Goal: Task Accomplishment & Management: Complete application form

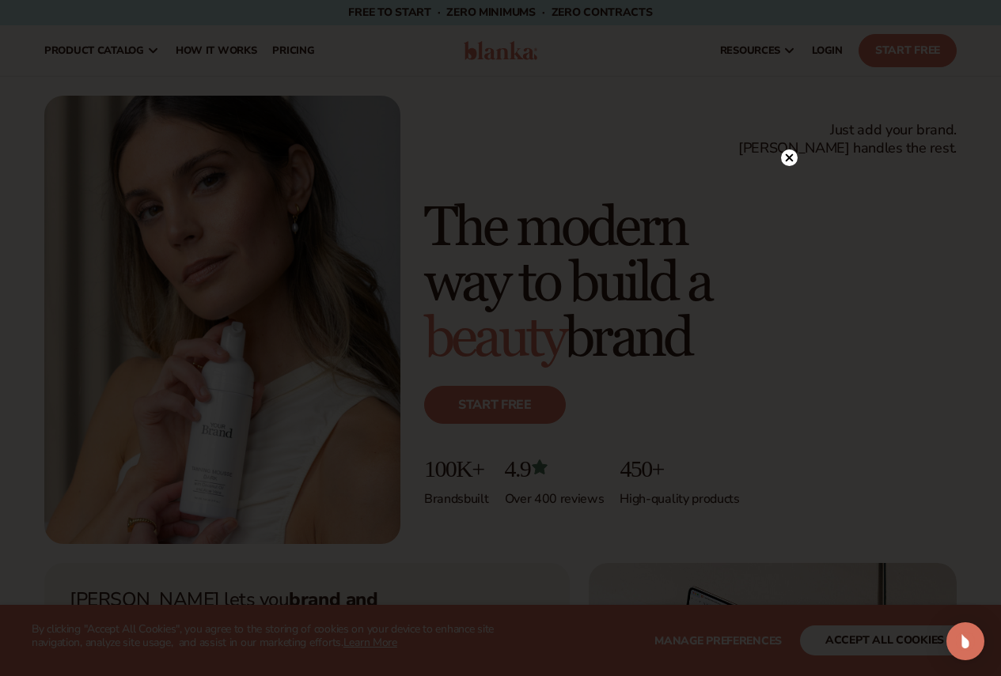
click at [785, 162] on circle at bounding box center [789, 157] width 17 height 17
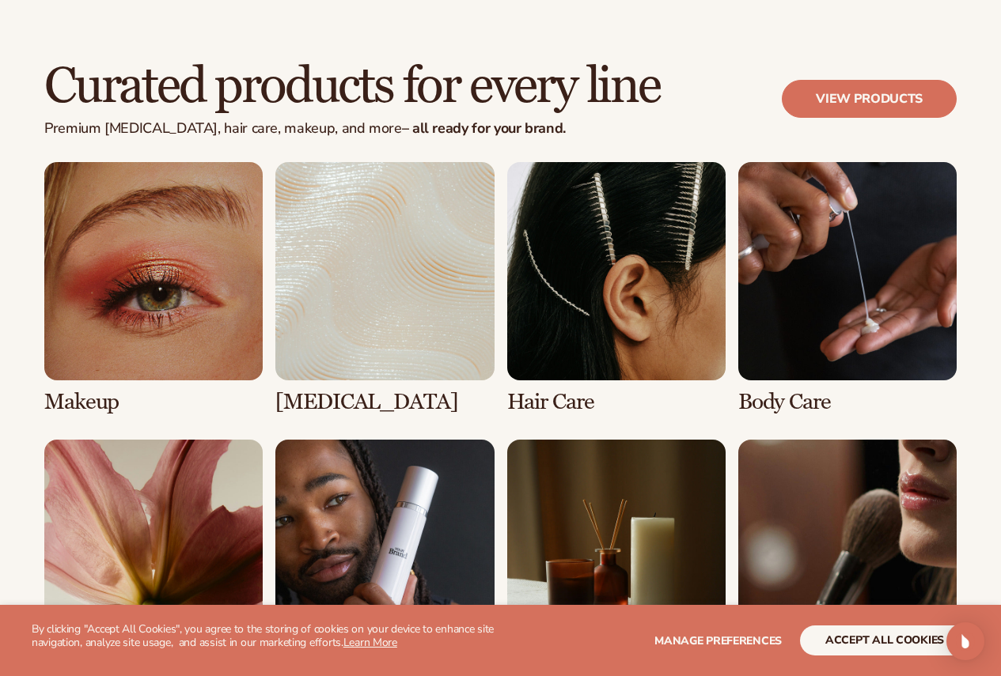
scroll to position [2961, 0]
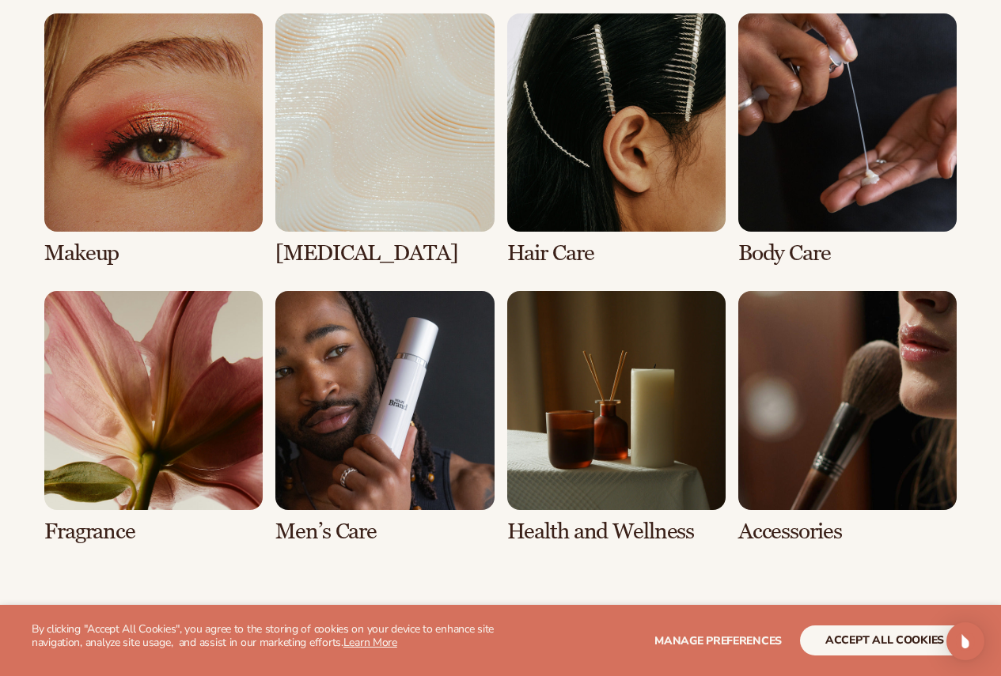
click at [335, 388] on link "6 / 8" at bounding box center [384, 417] width 218 height 252
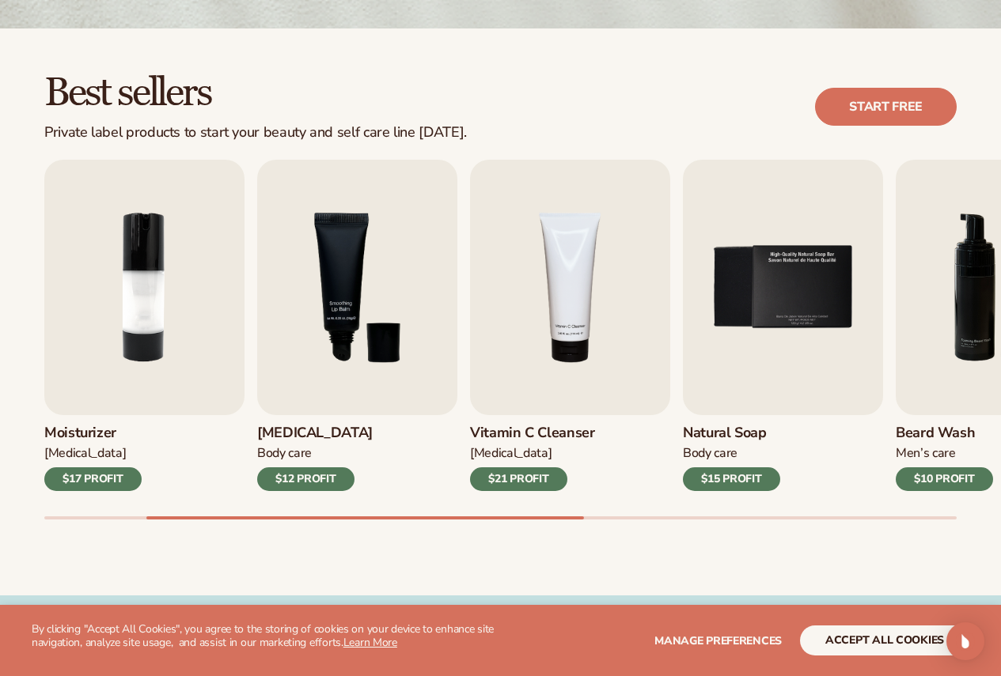
scroll to position [399, 0]
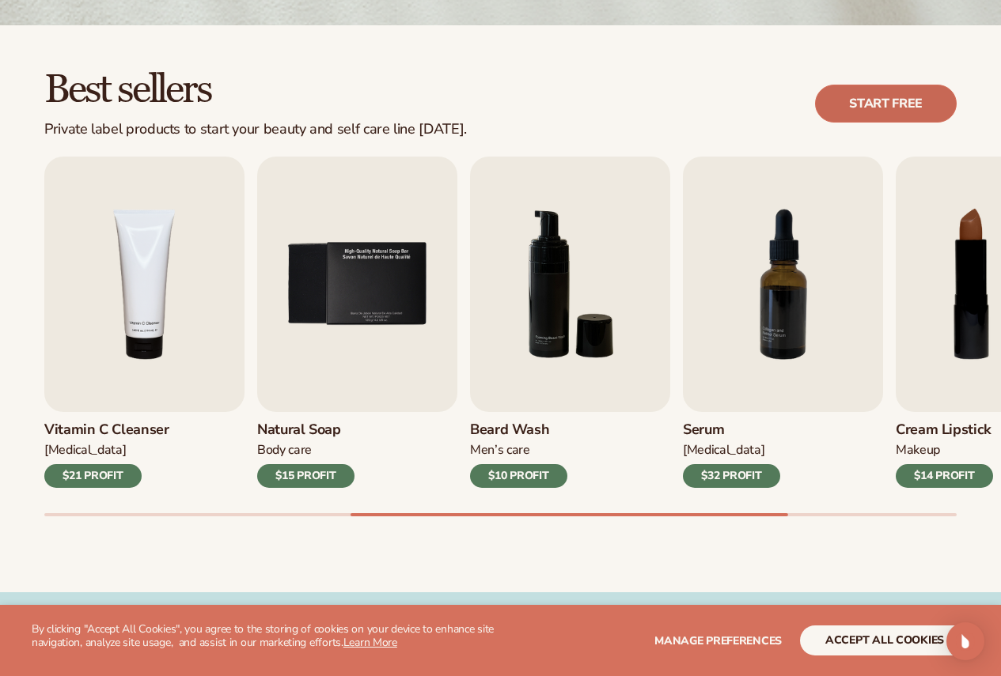
click at [862, 100] on link "Start free" at bounding box center [886, 104] width 142 height 38
